Goal: Obtain resource: Obtain resource

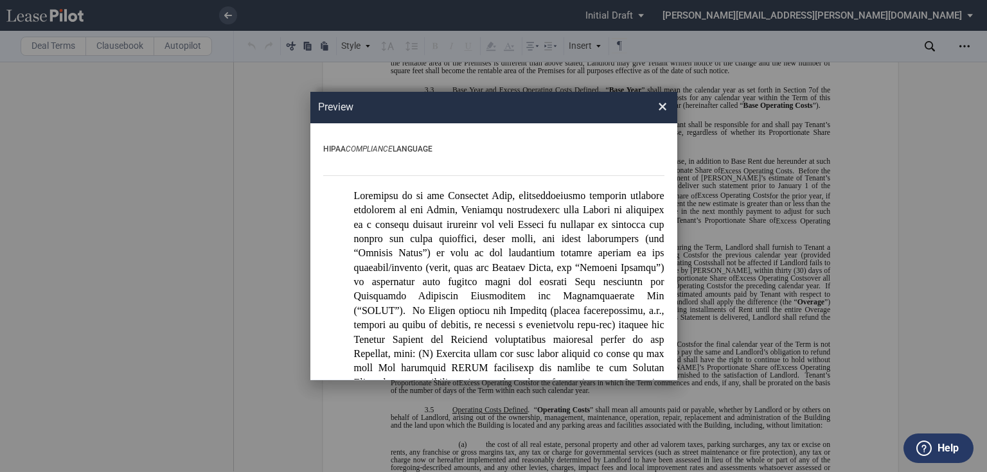
click at [661, 108] on span "×" at bounding box center [662, 107] width 9 height 21
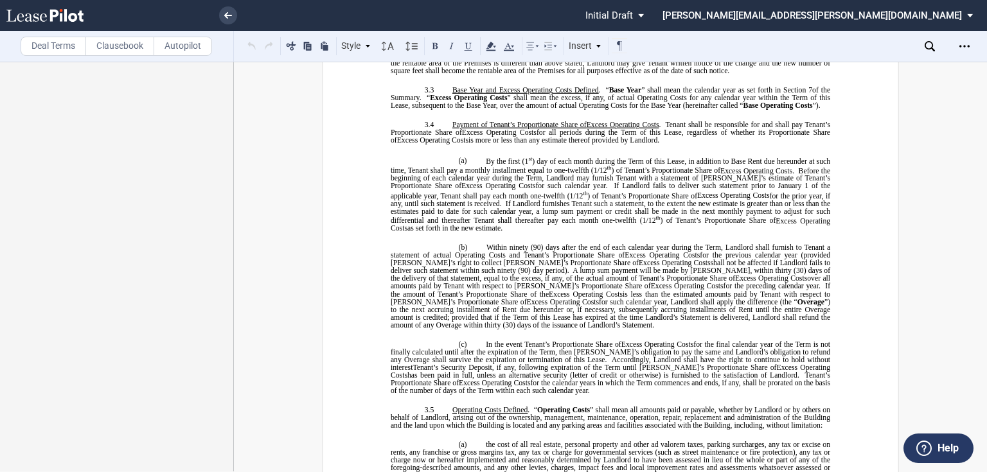
click at [50, 48] on label "Deal Terms" at bounding box center [54, 46] width 66 height 19
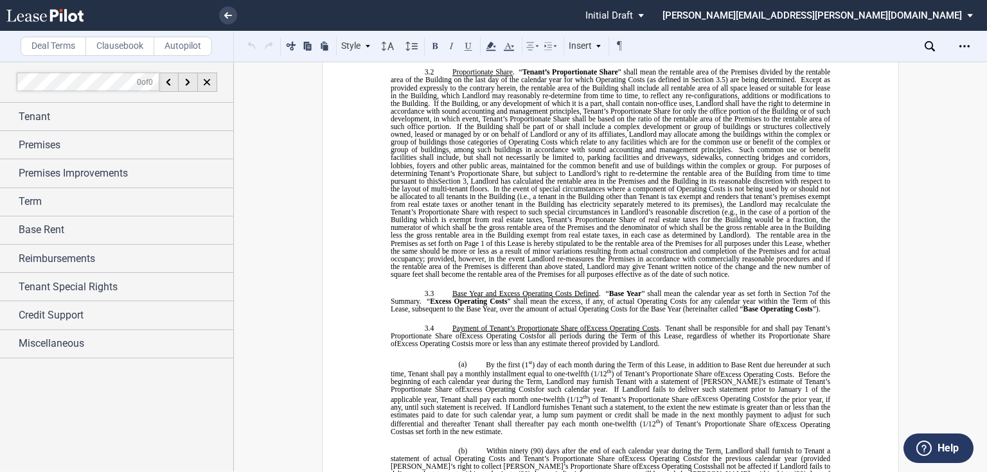
scroll to position [1334, 0]
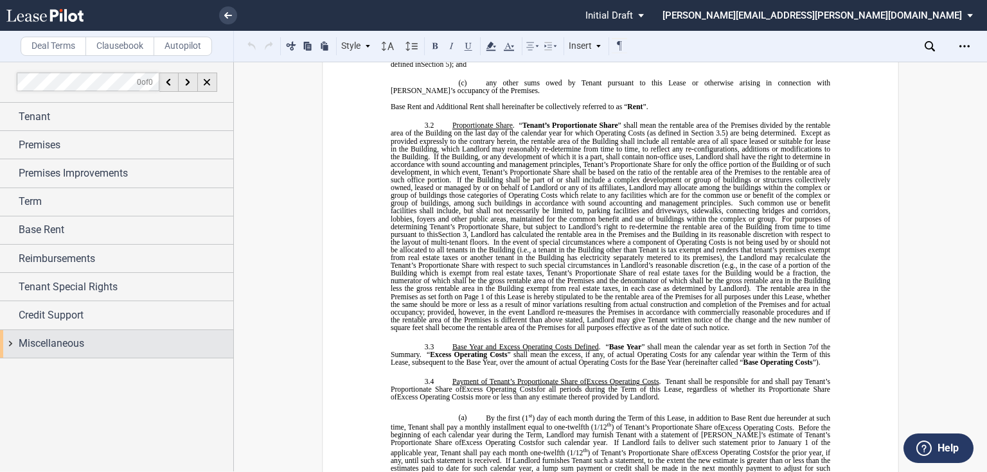
click at [12, 344] on div "Miscellaneous" at bounding box center [116, 344] width 233 height 28
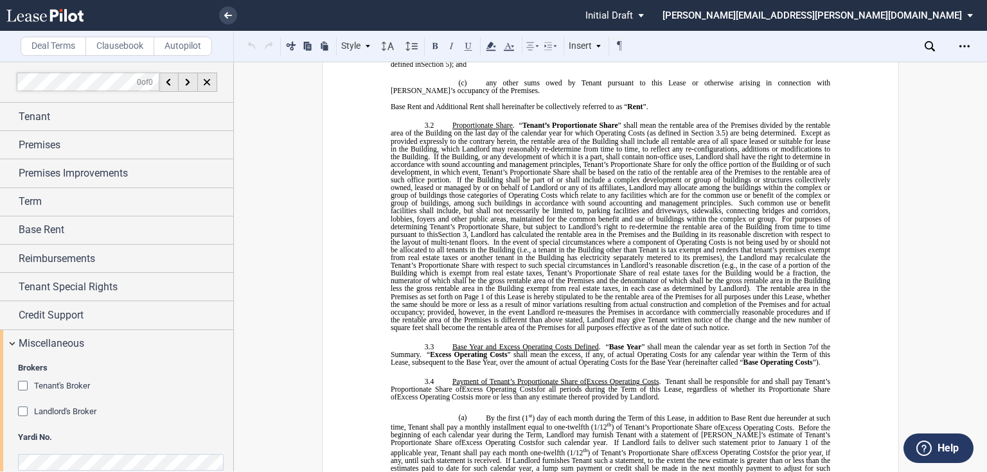
scroll to position [19, 0]
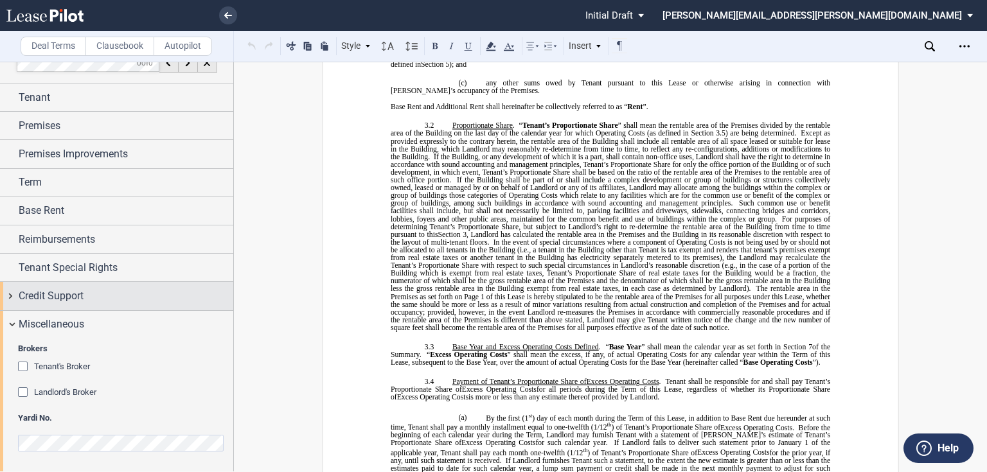
drag, startPoint x: 8, startPoint y: 296, endPoint x: 15, endPoint y: 296, distance: 7.7
click at [8, 294] on div "Credit Support" at bounding box center [116, 296] width 233 height 28
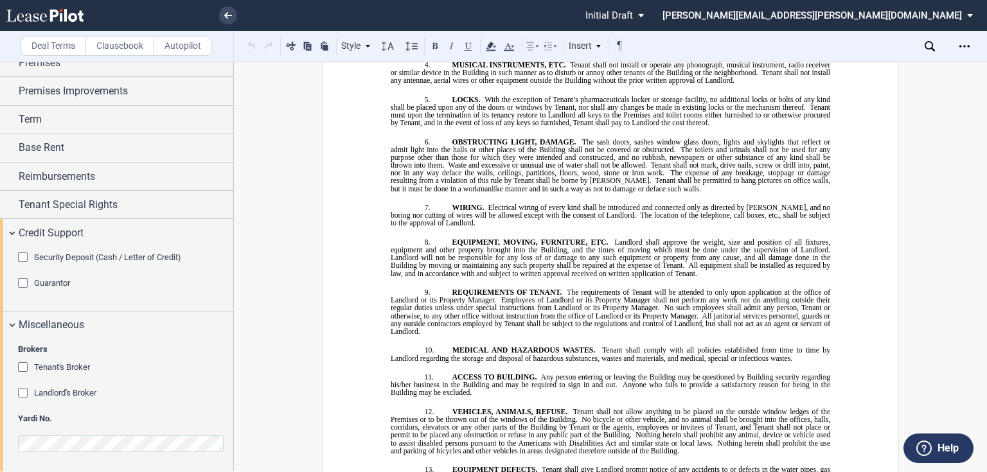
scroll to position [12075, 0]
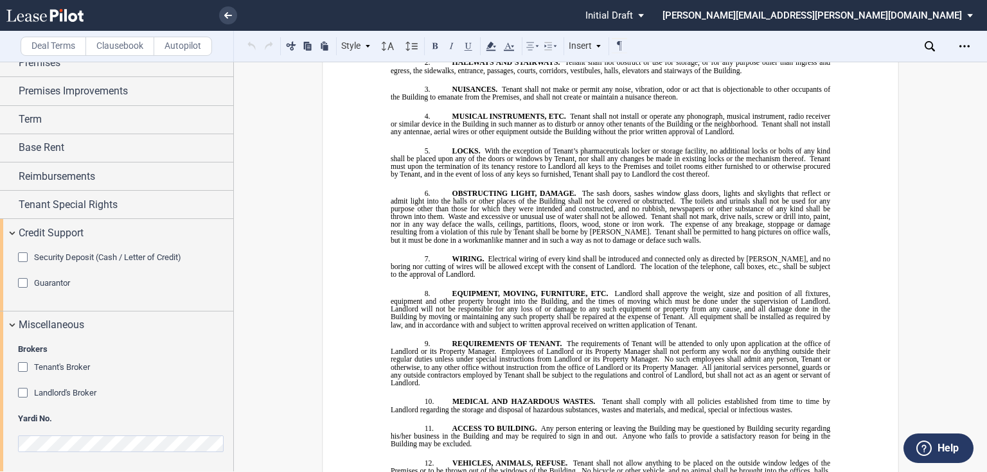
click at [114, 44] on label "Clausebook" at bounding box center [119, 46] width 69 height 19
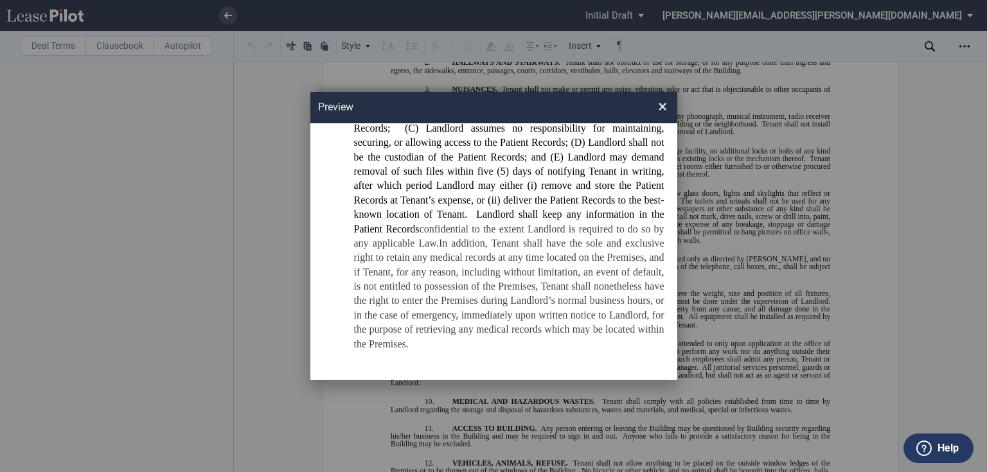
scroll to position [385, 0]
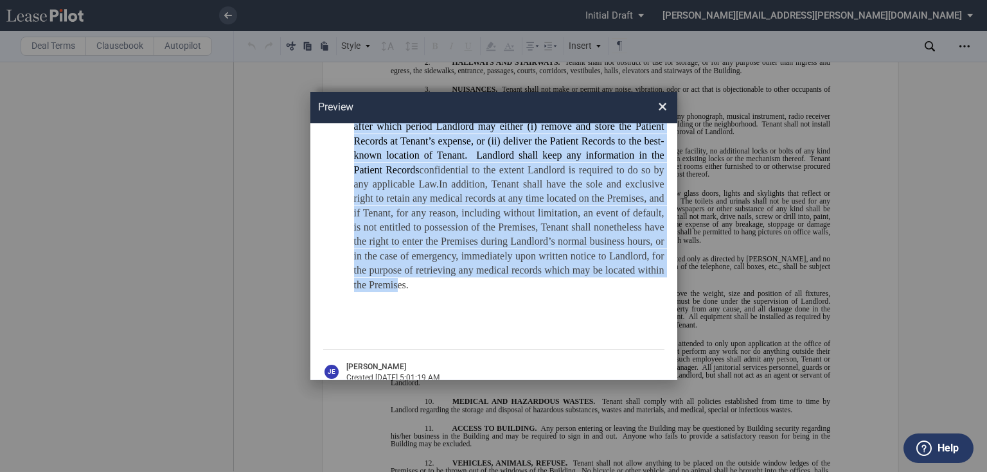
drag, startPoint x: 355, startPoint y: 192, endPoint x: 647, endPoint y: 276, distance: 304.0
click at [647, 276] on p "Premises to retrieve the Patient Records; (C) Landlord assumes no responsibilit…" at bounding box center [509, 47] width 310 height 489
copy p "Loremipsu do si ame Consectet Adip, elitseddoeiusmo temporin utlabore etdolorem…"
click at [506, 260] on span "In addition, Tenant shall have the sole and exclusive right to retain any medic…" at bounding box center [509, 235] width 310 height 112
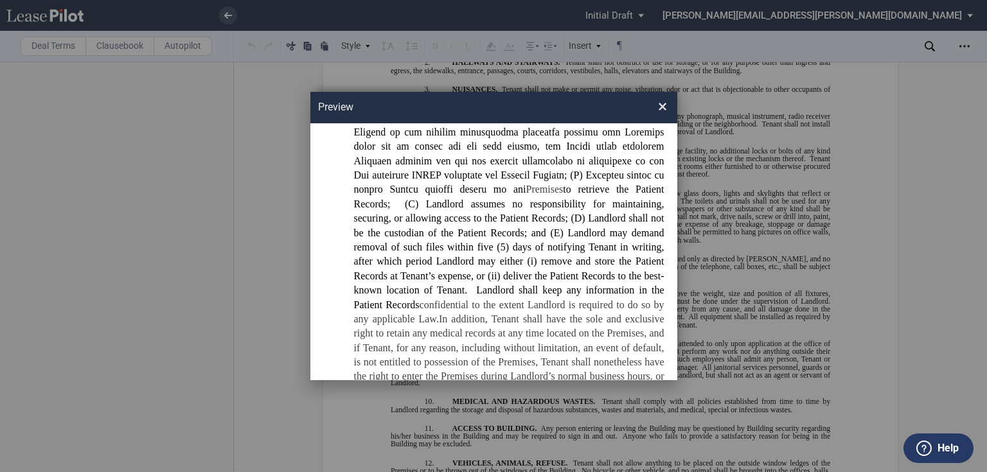
scroll to position [231, 0]
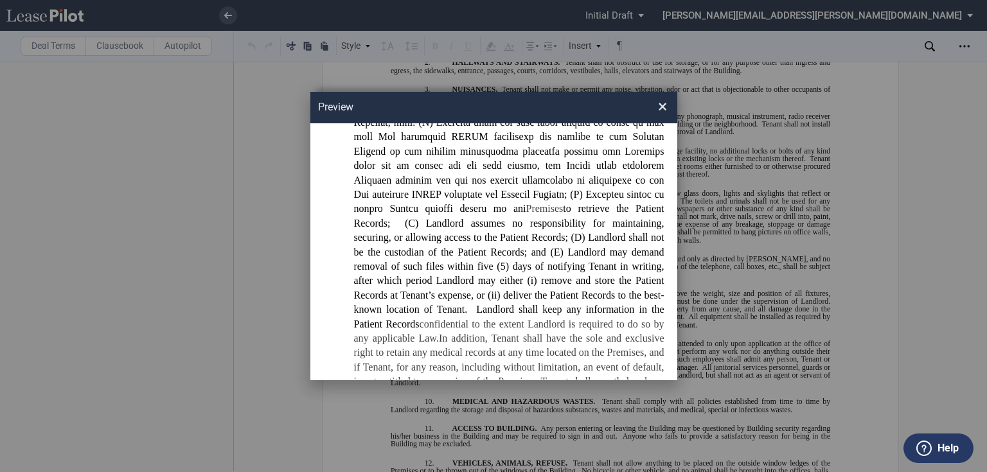
drag, startPoint x: 662, startPoint y: 108, endPoint x: 838, endPoint y: 4, distance: 203.9
click at [662, 108] on span "×" at bounding box center [662, 107] width 9 height 21
